Goal: Navigation & Orientation: Find specific page/section

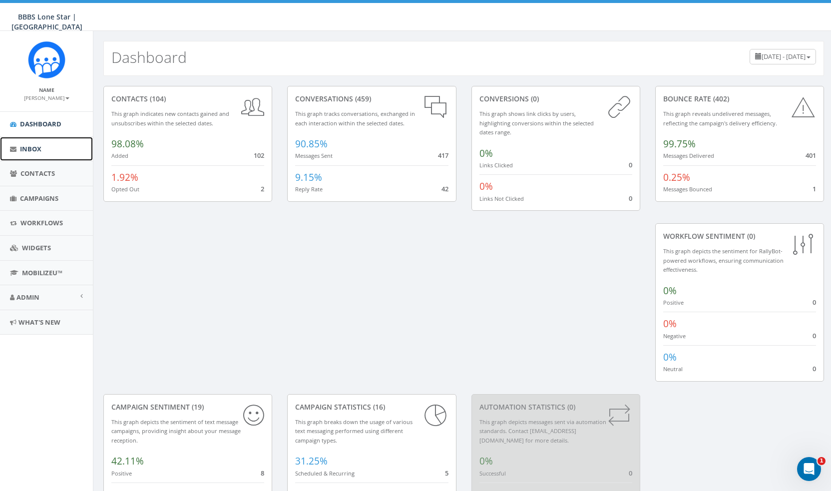
click at [42, 152] on link "Inbox" at bounding box center [46, 149] width 93 height 24
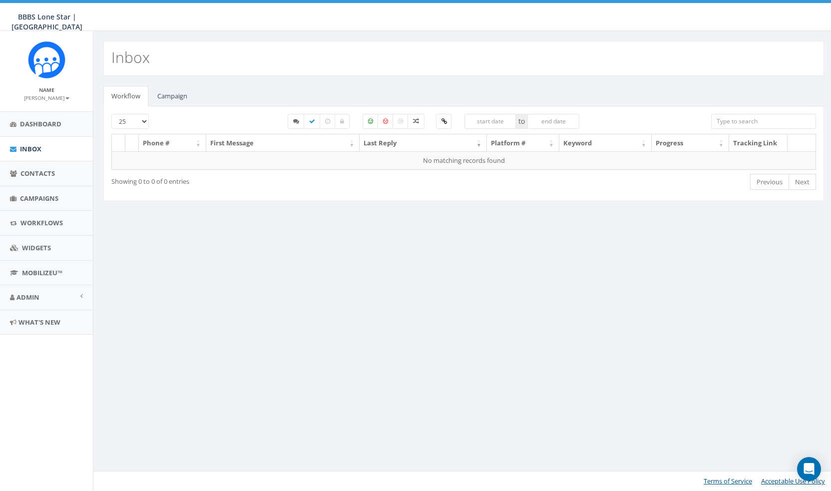
select select
click at [175, 101] on link "Campaign" at bounding box center [172, 96] width 46 height 20
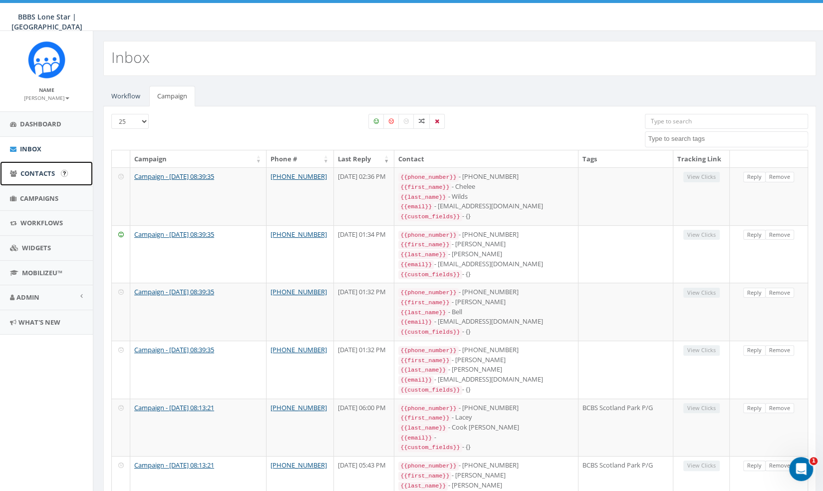
click at [52, 177] on span "Contacts" at bounding box center [37, 173] width 34 height 9
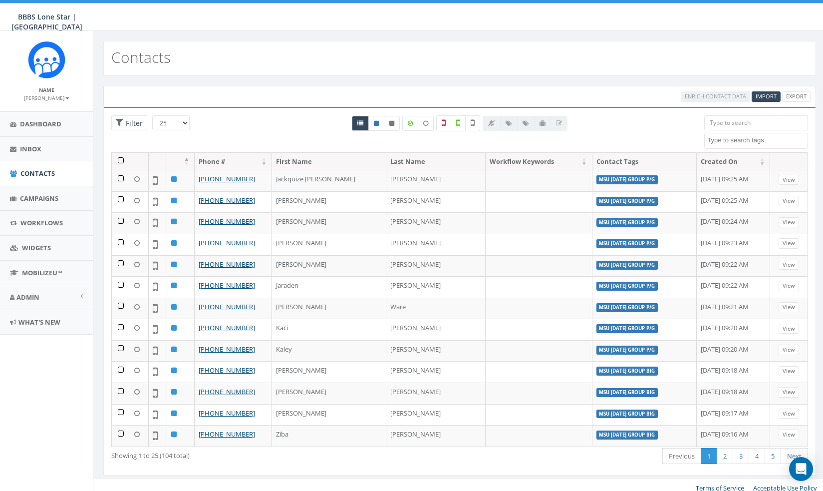
select select
click at [166, 22] on div "BBBS Lone Star | [GEOGRAPHIC_DATA] BBBS Lone Star | [GEOGRAPHIC_DATA] Profile S…" at bounding box center [411, 15] width 823 height 31
click at [245, 51] on div "Contacts" at bounding box center [459, 58] width 713 height 35
click at [142, 18] on div "BBBS Lone Star | [GEOGRAPHIC_DATA] BBBS Lone Star | [GEOGRAPHIC_DATA] Profile S…" at bounding box center [411, 15] width 823 height 31
